Goal: Transaction & Acquisition: Obtain resource

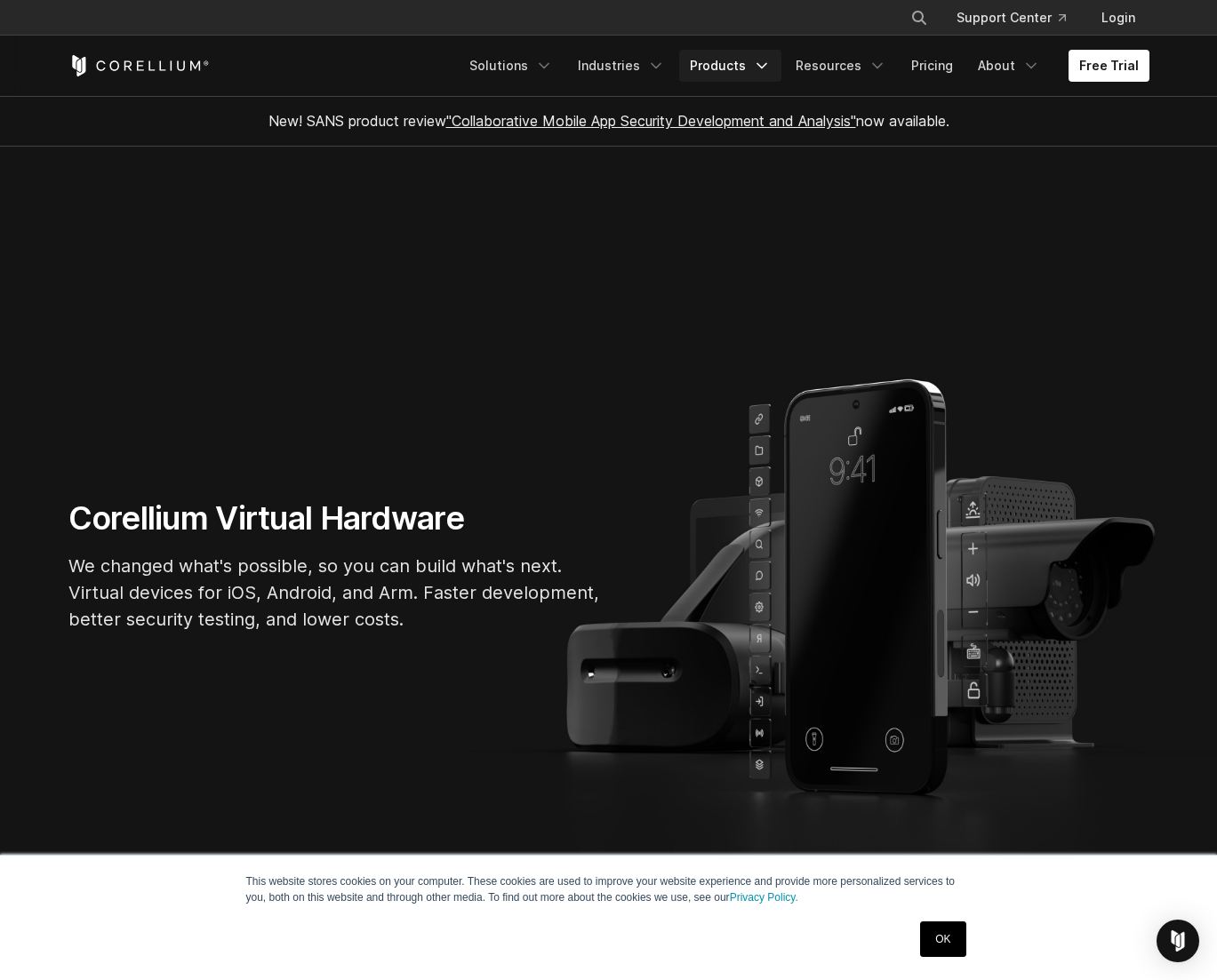
click at [763, 69] on icon "Navigation Menu" at bounding box center [761, 66] width 18 height 18
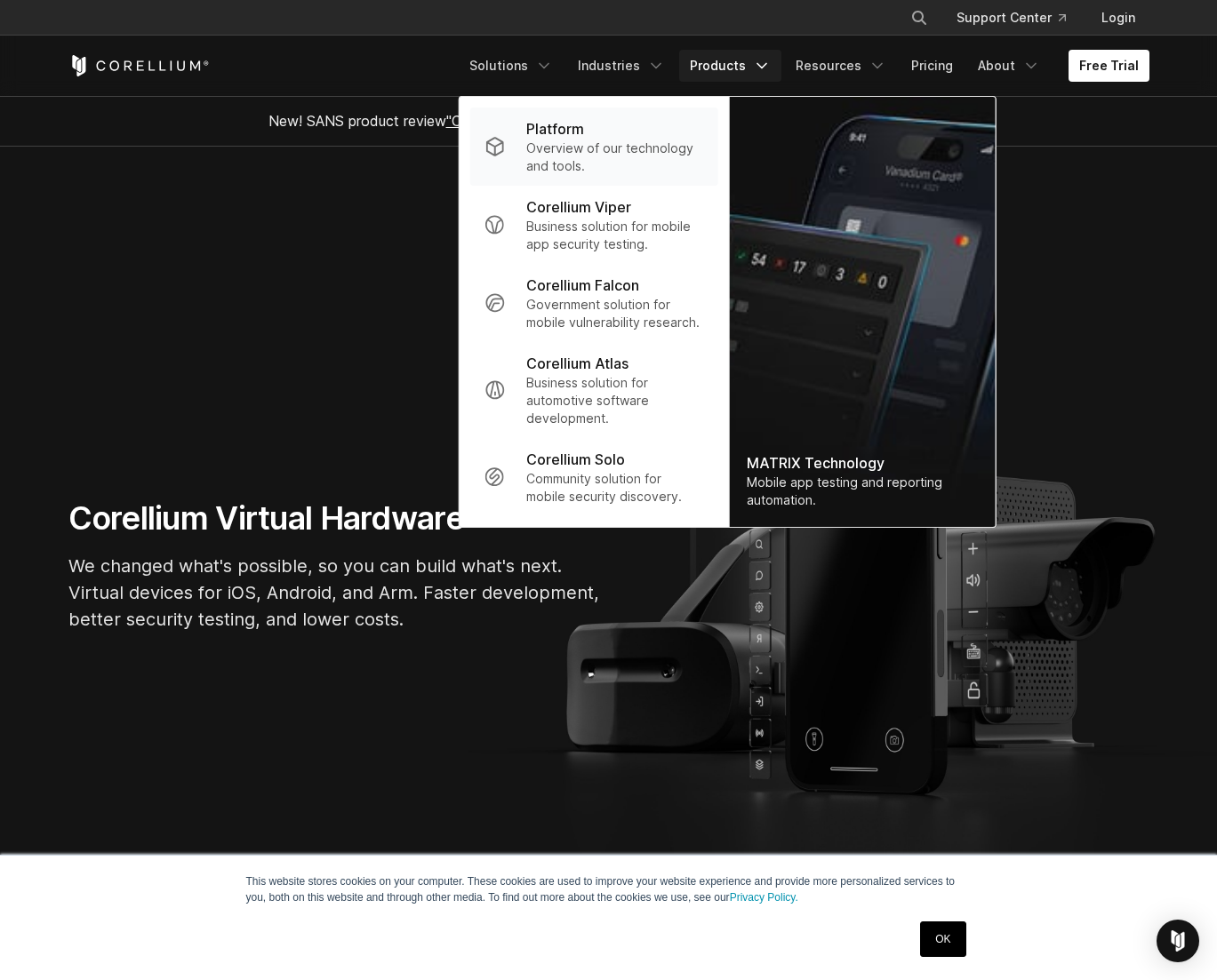
click at [623, 147] on p "Overview of our technology and tools." at bounding box center [614, 157] width 177 height 35
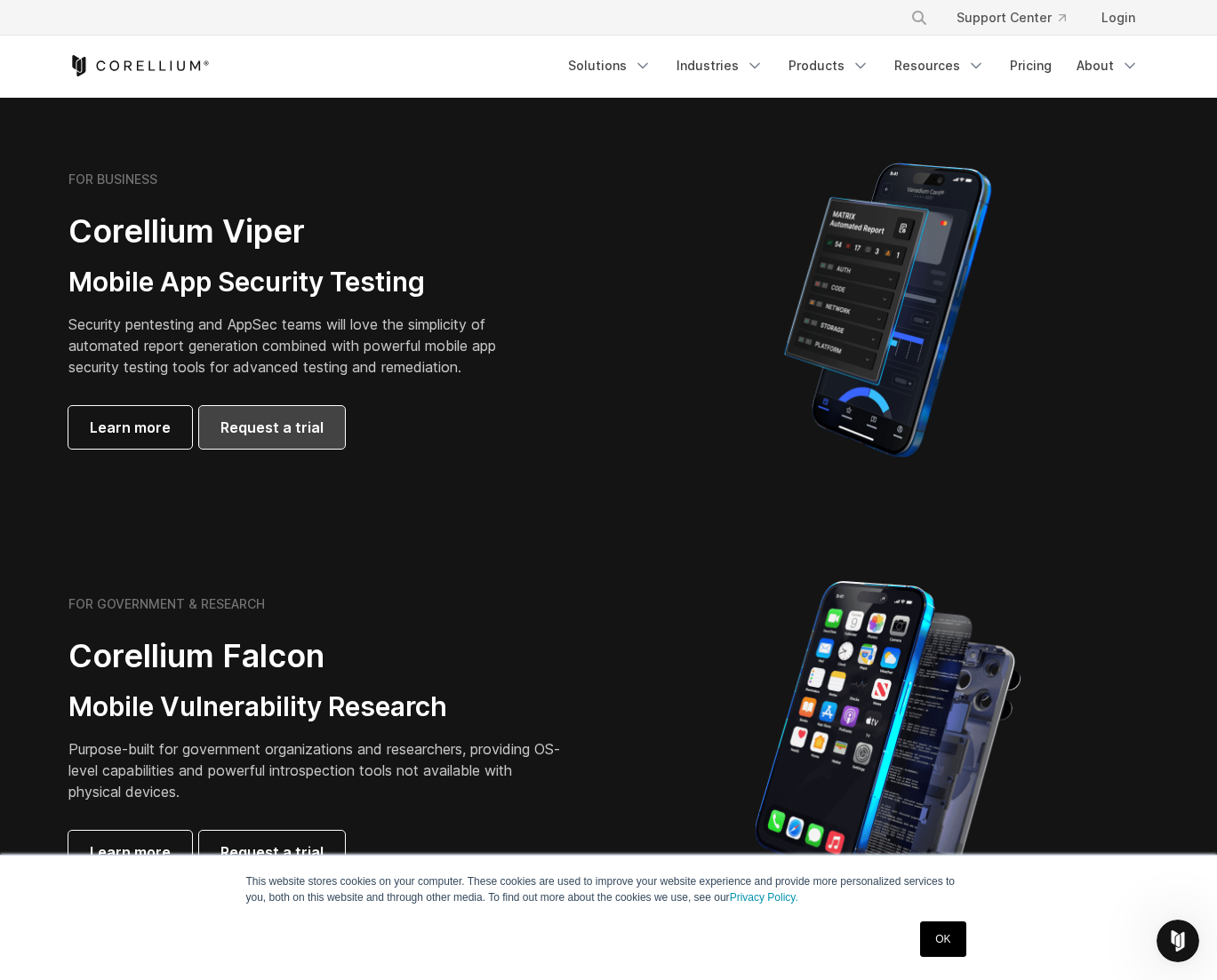
click at [285, 425] on span "Request a trial" at bounding box center [271, 427] width 103 height 21
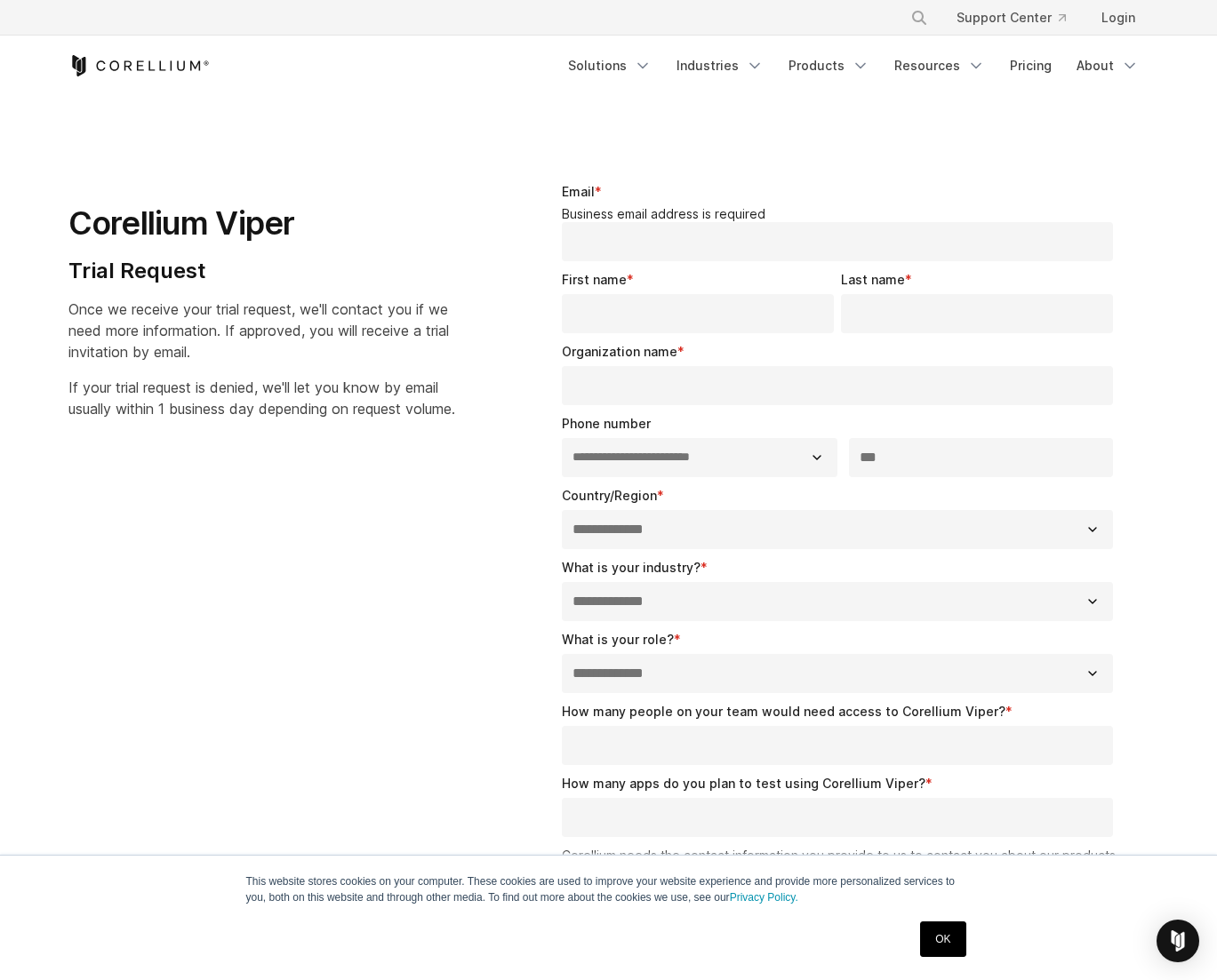
select select "**"
